Goal: Task Accomplishment & Management: Use online tool/utility

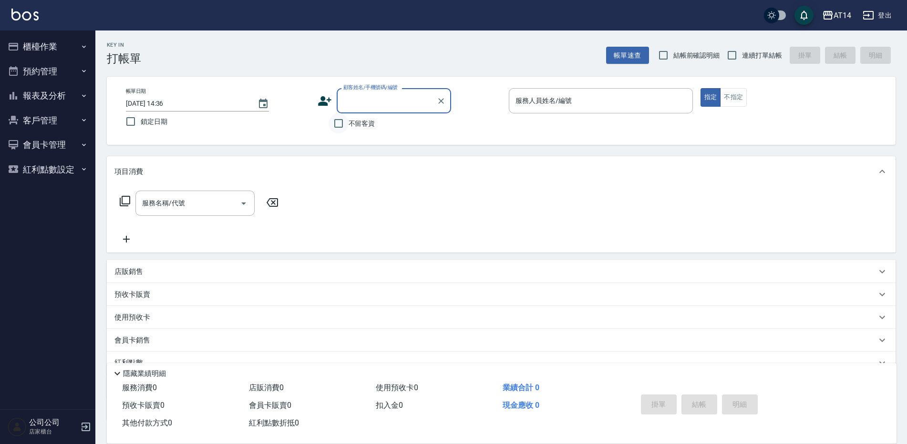
click at [337, 125] on input "不留客資" at bounding box center [338, 123] width 20 height 20
checkbox input "true"
click at [740, 101] on button "不指定" at bounding box center [733, 97] width 27 height 19
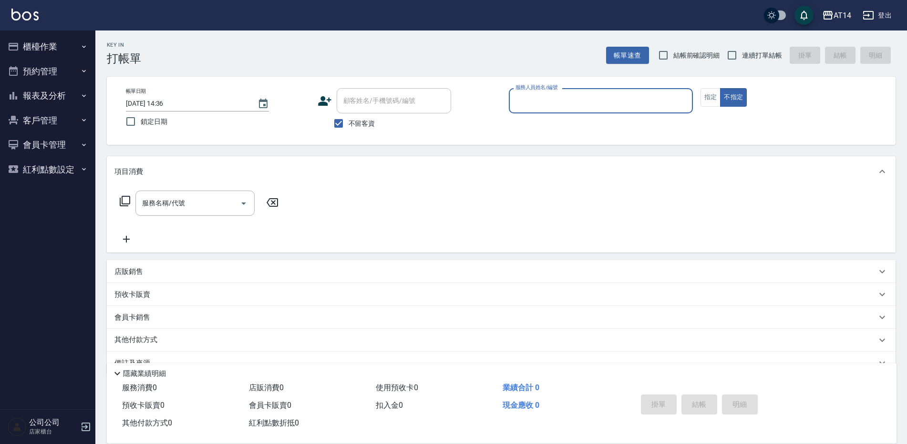
click at [647, 102] on input "服務人員姓名/編號" at bounding box center [600, 100] width 175 height 17
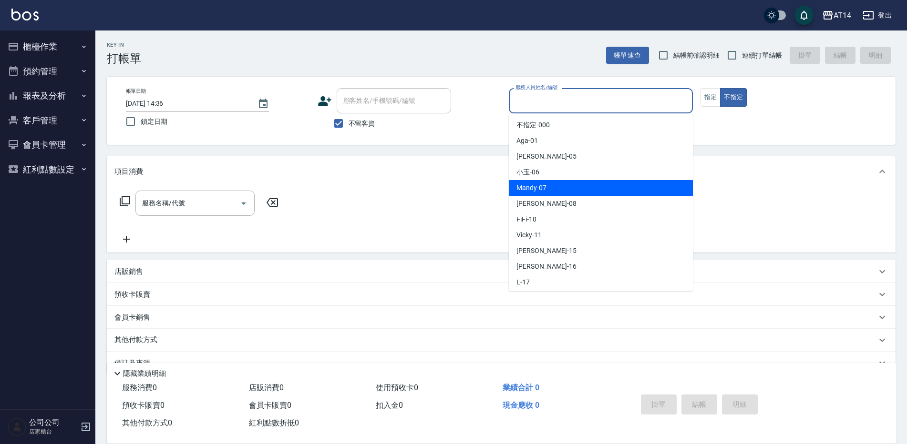
click at [534, 183] on span "Mandy -07" at bounding box center [531, 188] width 30 height 10
type input "Mandy-07"
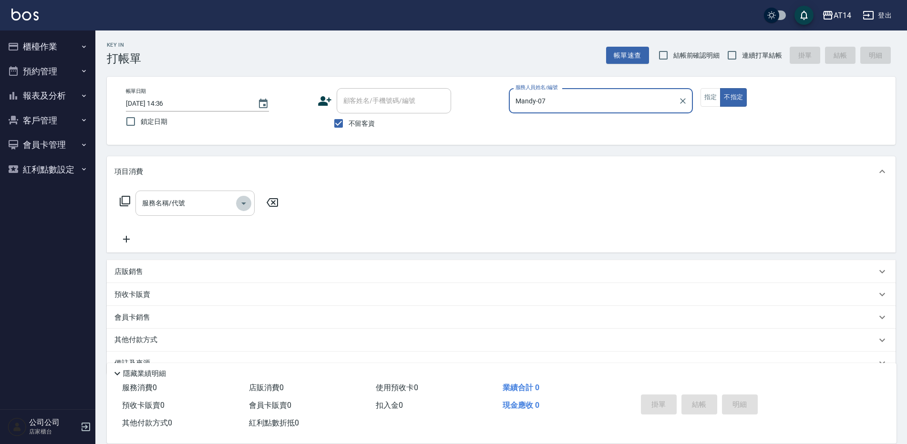
click at [247, 204] on icon "Open" at bounding box center [243, 203] width 11 height 11
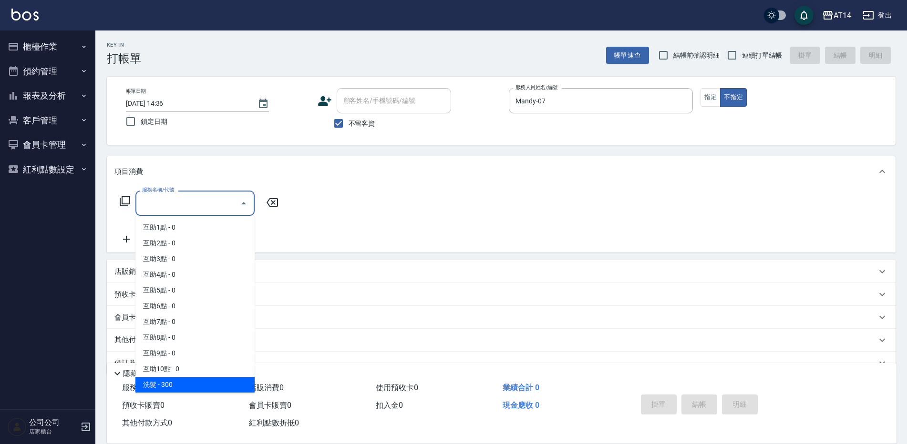
click at [232, 387] on span "洗髮 - 300" at bounding box center [194, 385] width 119 height 16
type input "洗髮(011)"
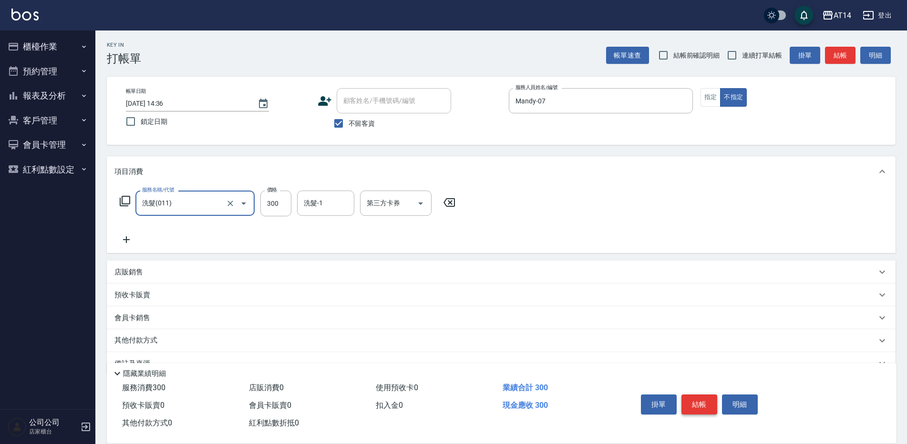
click at [700, 397] on button "結帳" at bounding box center [699, 405] width 36 height 20
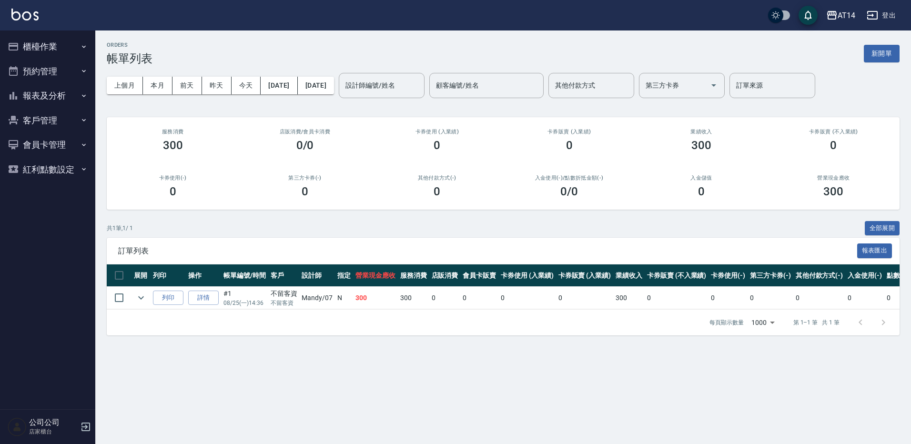
click at [49, 47] on button "櫃檯作業" at bounding box center [48, 46] width 88 height 25
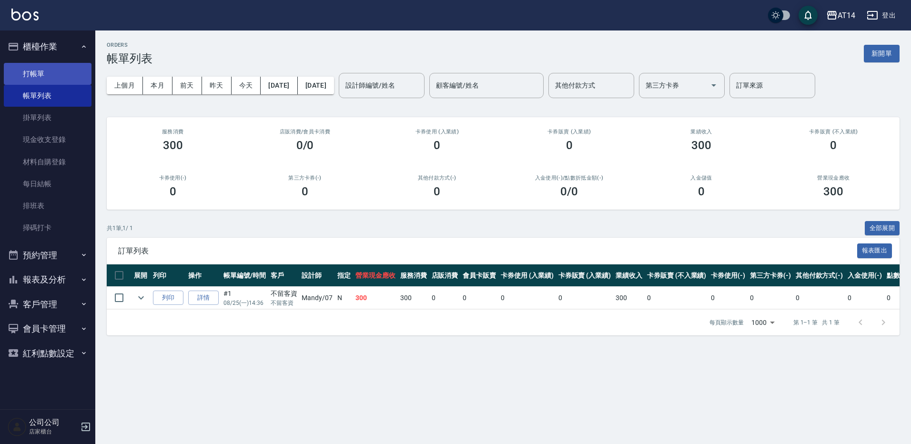
click at [47, 72] on link "打帳單" at bounding box center [48, 74] width 88 height 22
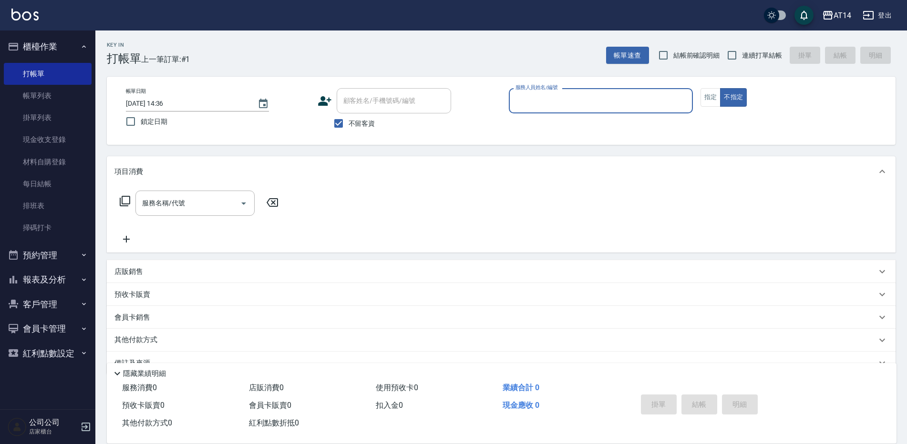
click at [591, 101] on input "服務人員姓名/編號" at bounding box center [600, 100] width 175 height 17
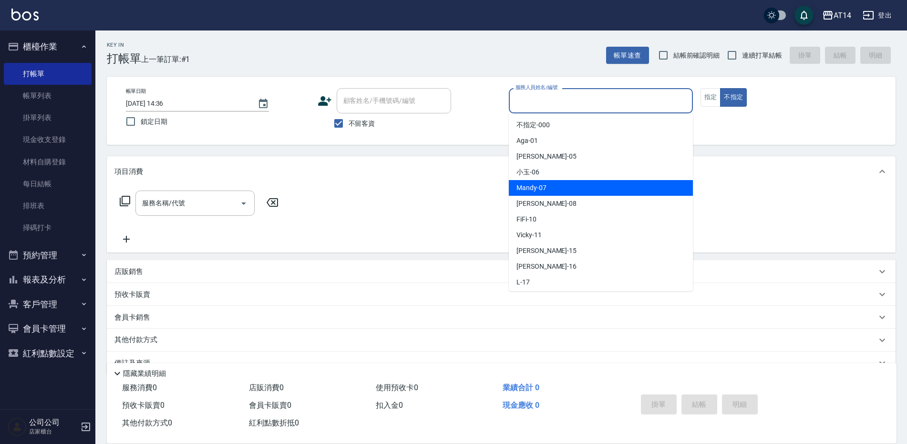
click at [540, 191] on span "Mandy -07" at bounding box center [531, 188] width 30 height 10
type input "Mandy-07"
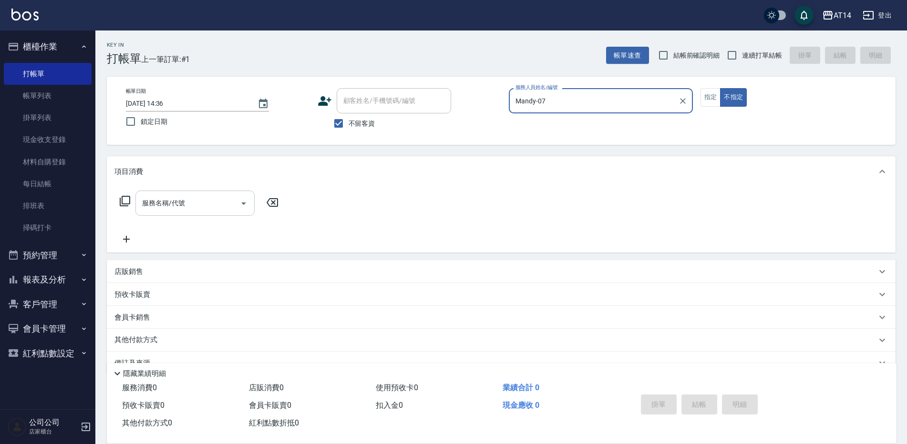
click at [181, 210] on input "服務名稱/代號" at bounding box center [188, 203] width 96 height 17
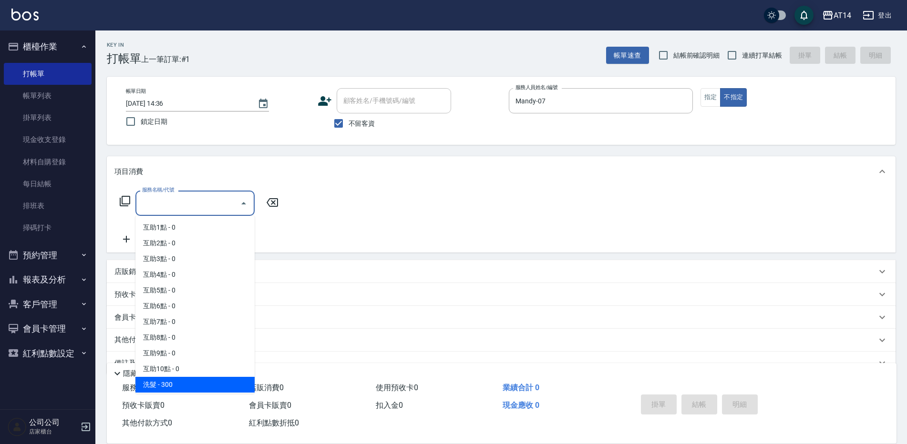
click at [171, 379] on span "洗髮 - 300" at bounding box center [194, 385] width 119 height 16
type input "洗髮(011)"
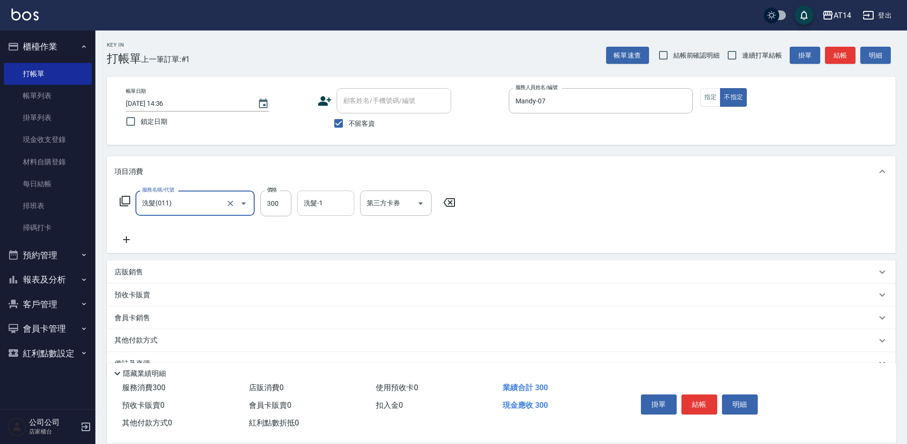
click at [310, 196] on input "洗髮-1" at bounding box center [325, 203] width 49 height 17
click at [334, 229] on div "[PERSON_NAME] -20" at bounding box center [325, 228] width 57 height 16
type input "[PERSON_NAME]-20"
click at [700, 397] on button "結帳" at bounding box center [699, 405] width 36 height 20
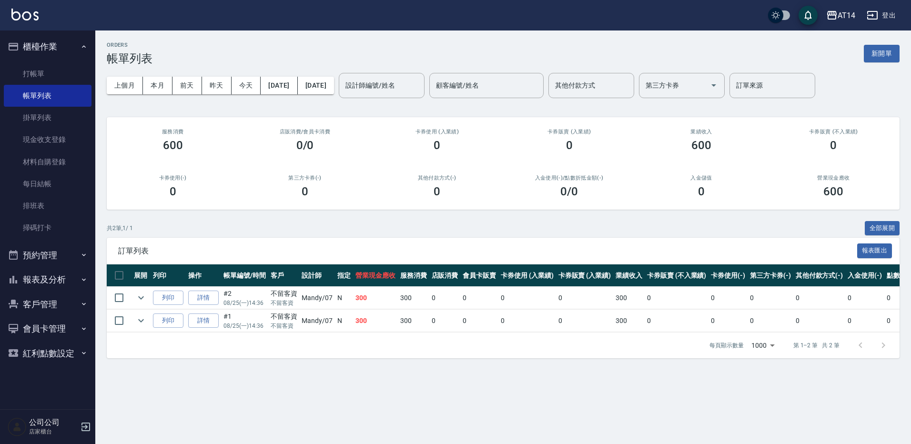
click at [54, 276] on button "報表及分析" at bounding box center [48, 279] width 88 height 25
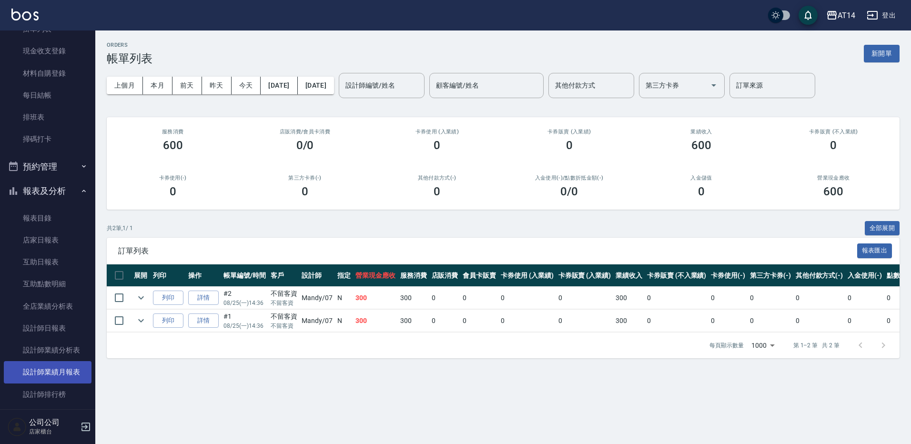
scroll to position [95, 0]
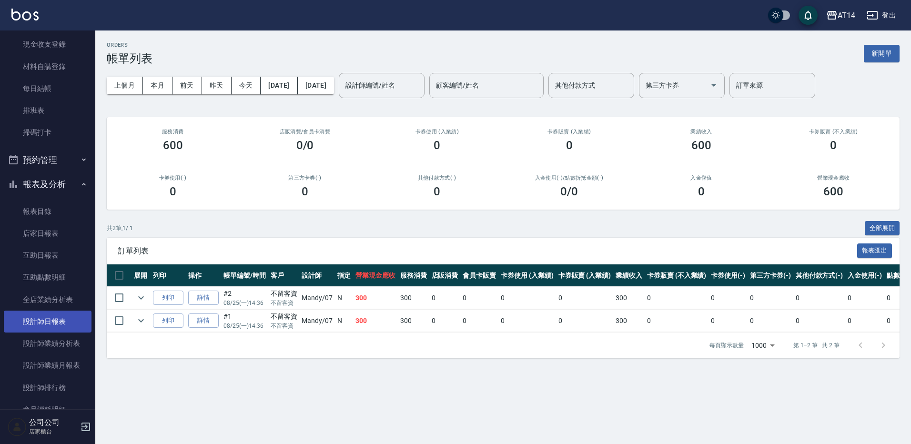
click at [44, 321] on link "設計師日報表" at bounding box center [48, 322] width 88 height 22
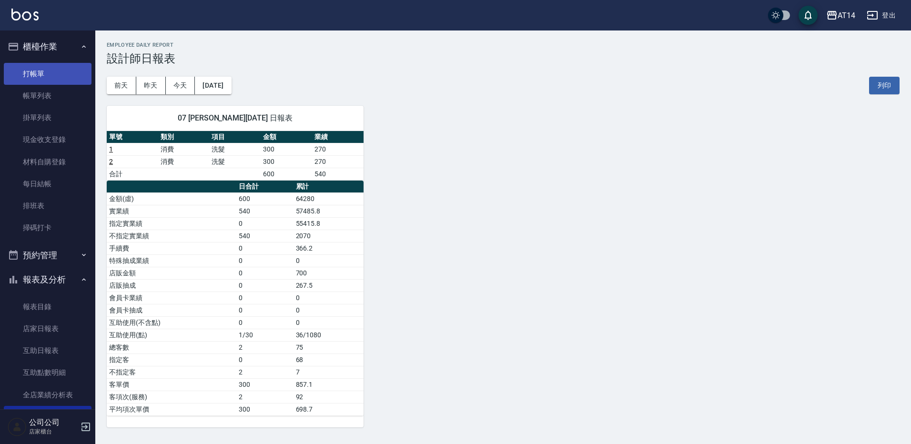
click at [37, 77] on link "打帳單" at bounding box center [48, 74] width 88 height 22
